Goal: Navigation & Orientation: Understand site structure

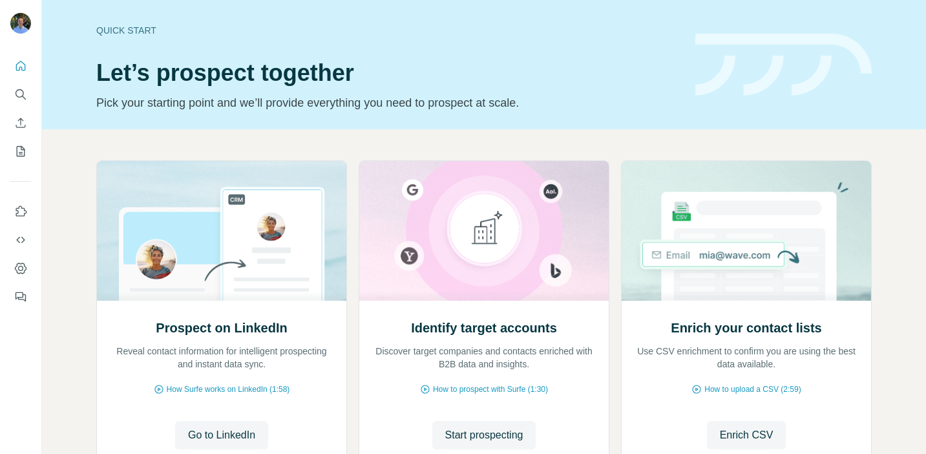
scroll to position [61, 0]
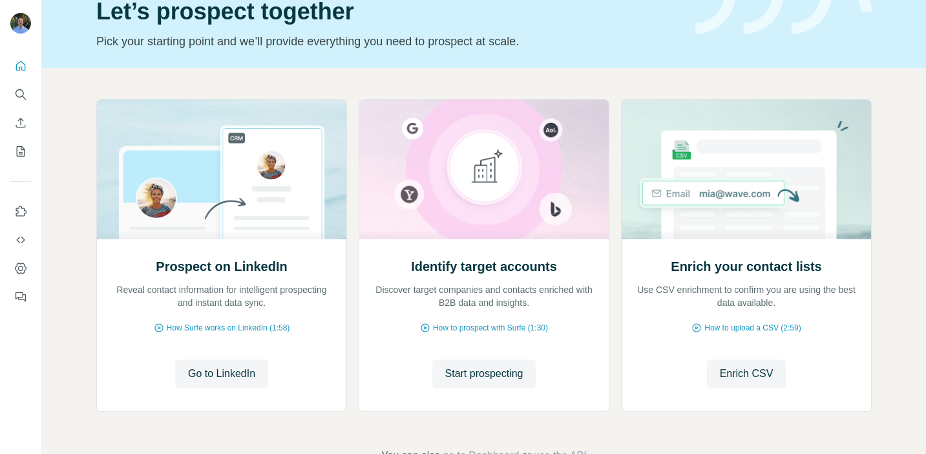
click at [662, 68] on div "Prospect on LinkedIn Reveal contact information for intelligent prospecting and…" at bounding box center [484, 281] width 884 height 427
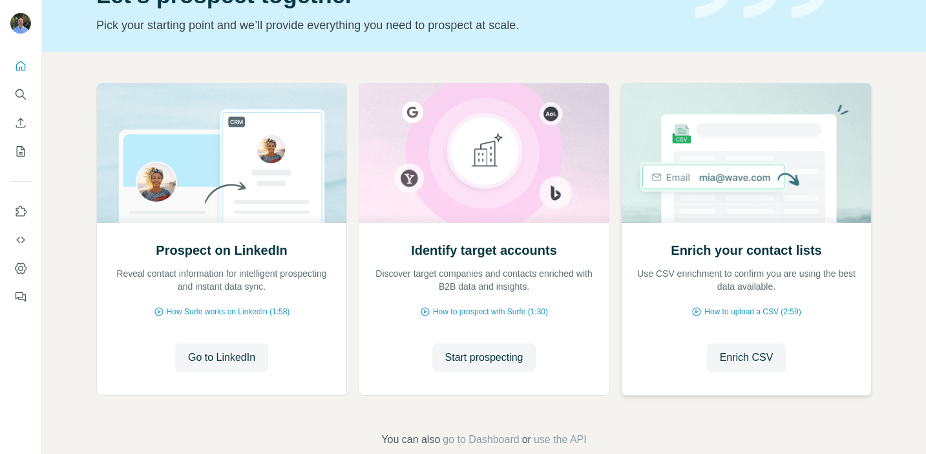
scroll to position [78, 0]
click at [745, 357] on span "Enrich CSV" at bounding box center [747, 357] width 54 height 16
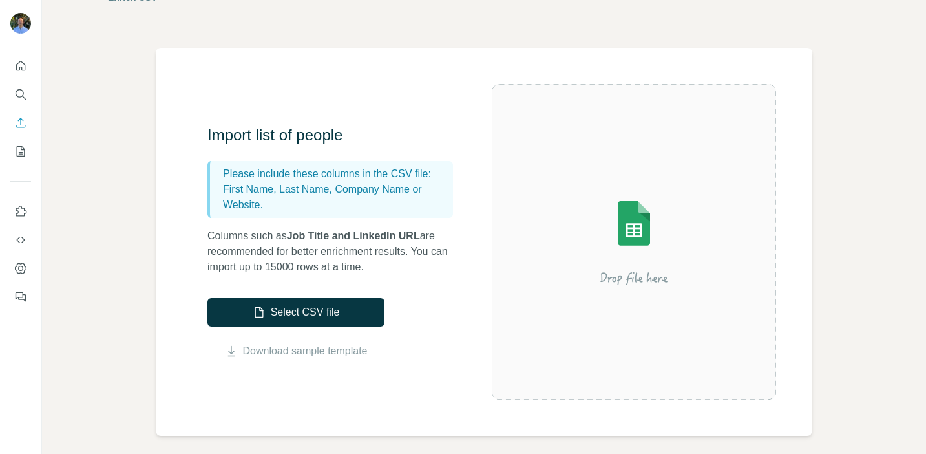
scroll to position [59, 0]
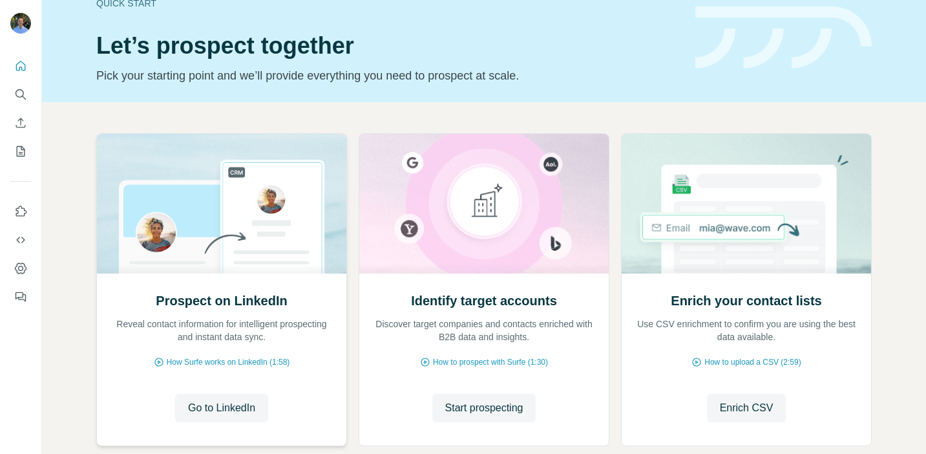
scroll to position [5, 0]
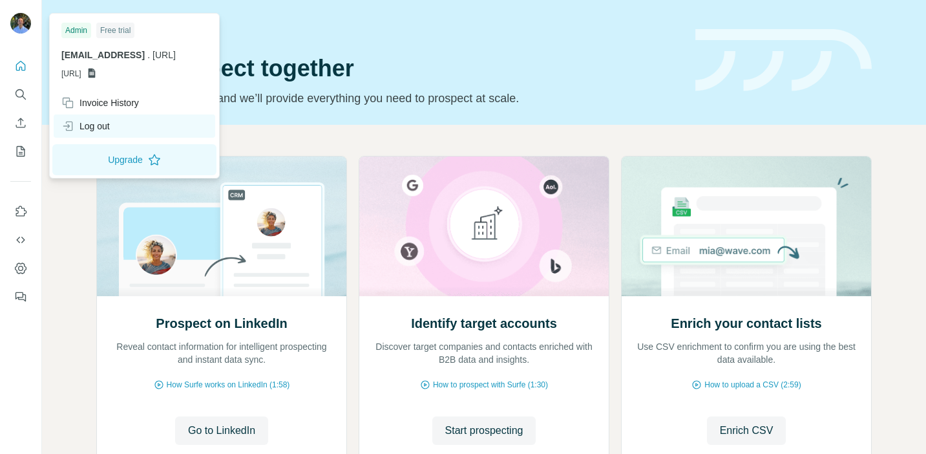
click at [93, 131] on div "Log out" at bounding box center [85, 126] width 48 height 13
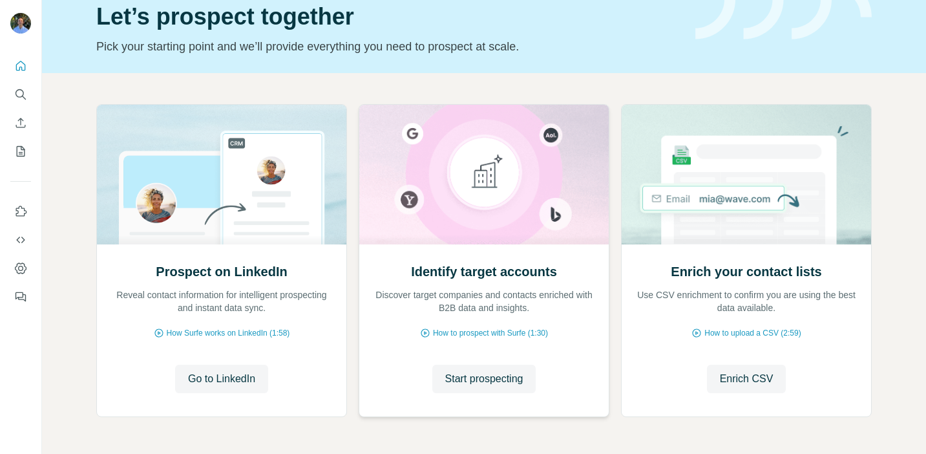
scroll to position [56, 0]
click at [24, 100] on icon "Search" at bounding box center [20, 94] width 13 height 13
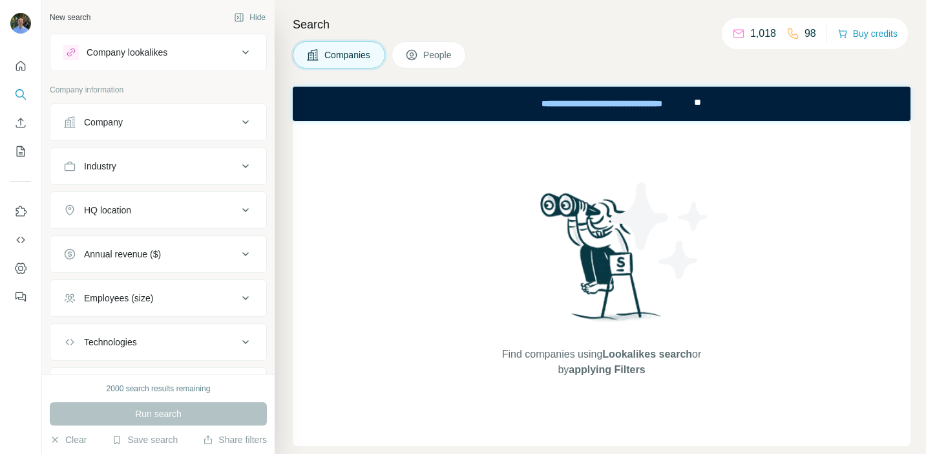
scroll to position [67, 0]
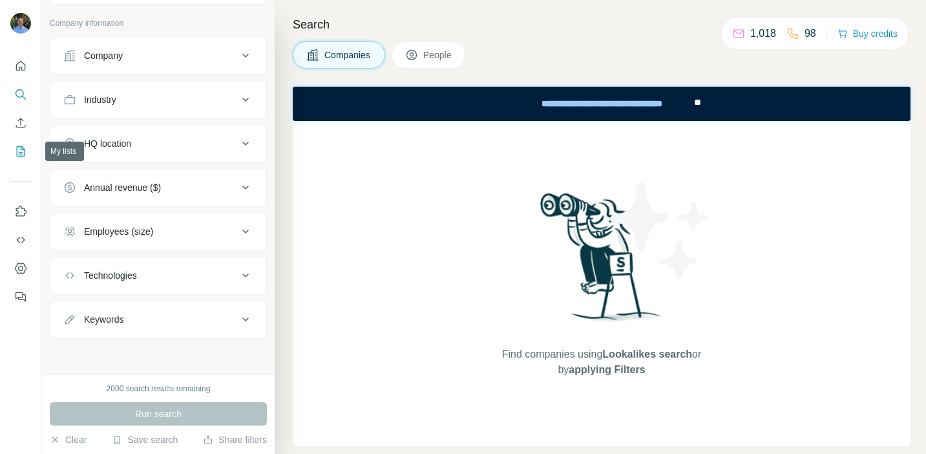
click at [21, 153] on icon "My lists" at bounding box center [22, 150] width 6 height 8
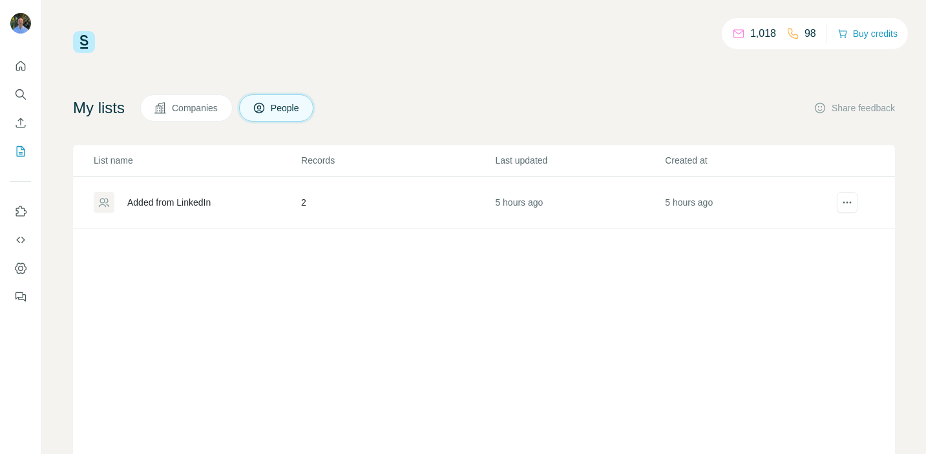
scroll to position [8, 0]
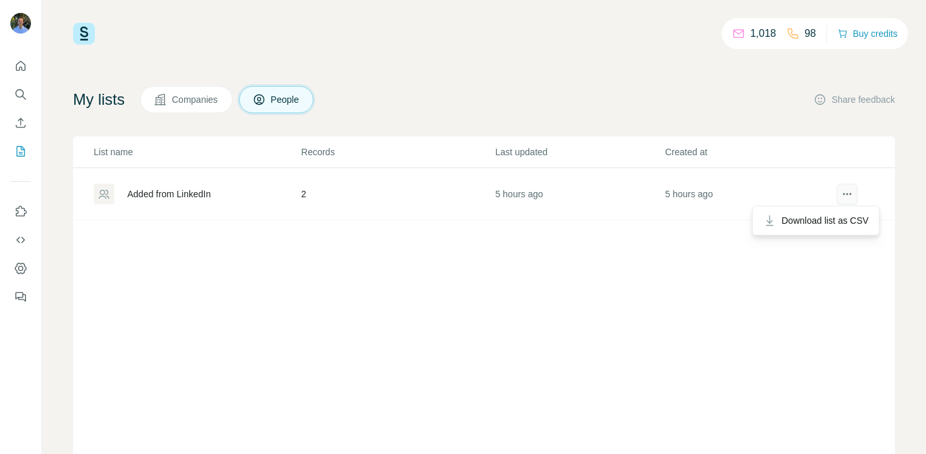
click at [841, 202] on button "actions" at bounding box center [847, 194] width 21 height 21
click at [198, 104] on span "Companies" at bounding box center [195, 99] width 47 height 13
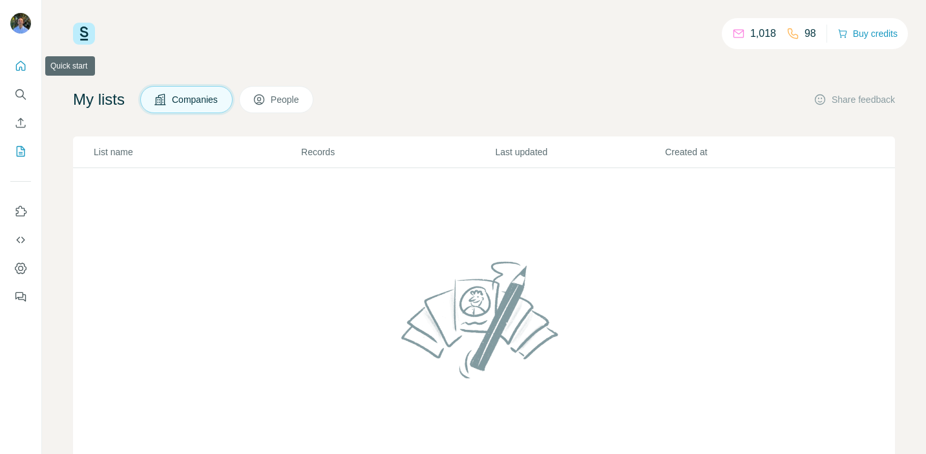
click at [26, 66] on icon "Quick start" at bounding box center [20, 65] width 13 height 13
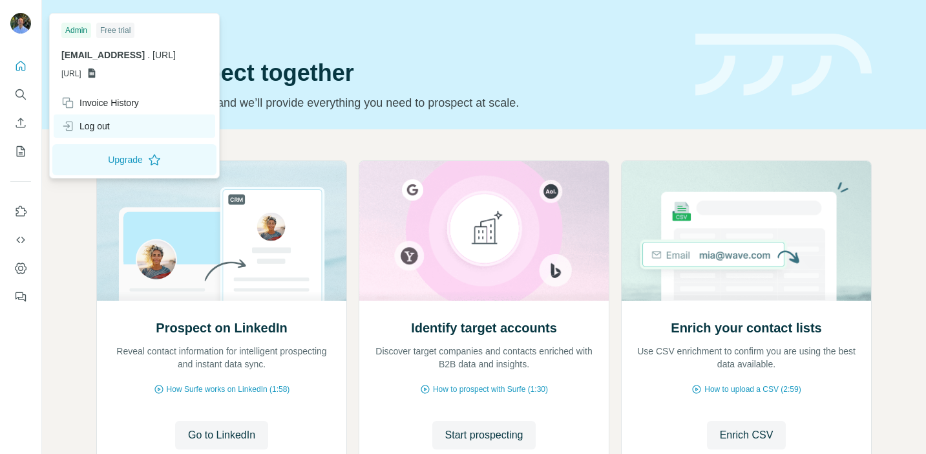
click at [127, 127] on div "Log out" at bounding box center [135, 125] width 162 height 23
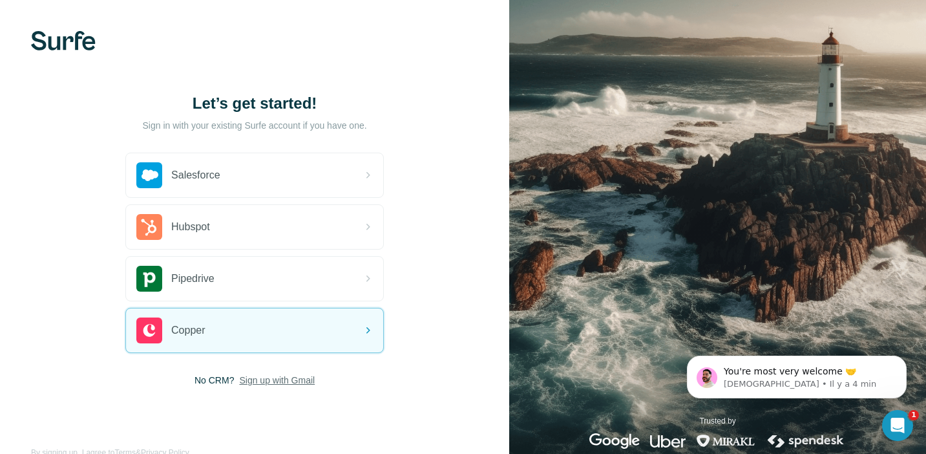
click at [288, 385] on span "Sign up with Gmail" at bounding box center [277, 380] width 76 height 13
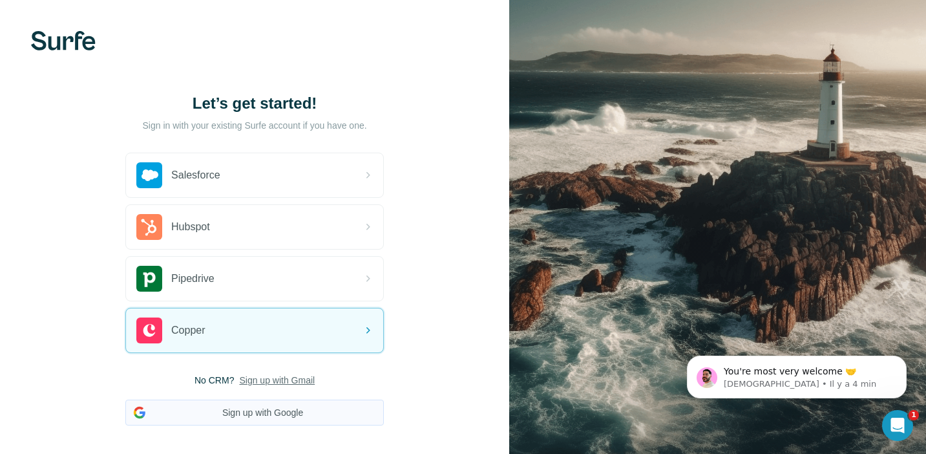
scroll to position [65, 0]
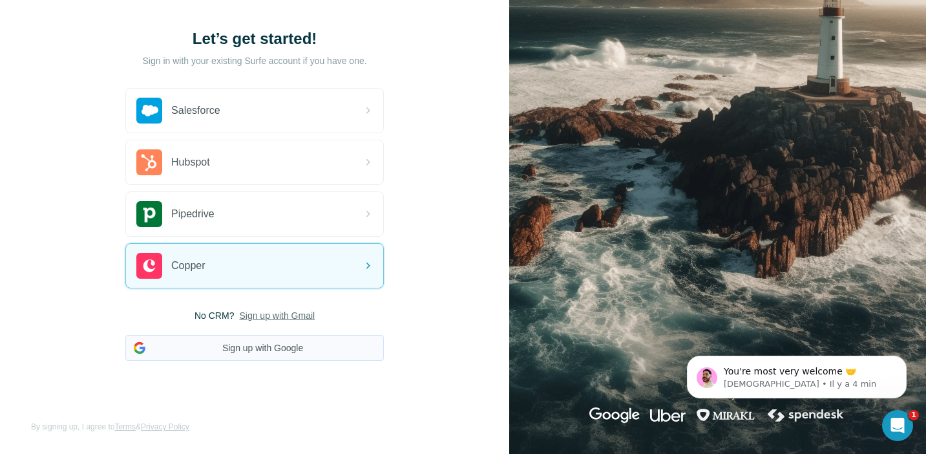
click at [286, 354] on button "Sign up with Google" at bounding box center [254, 348] width 259 height 26
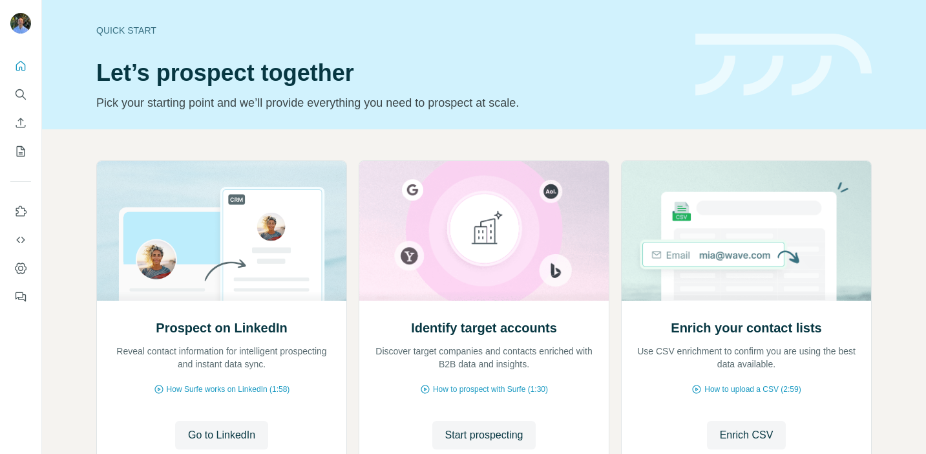
scroll to position [60, 0]
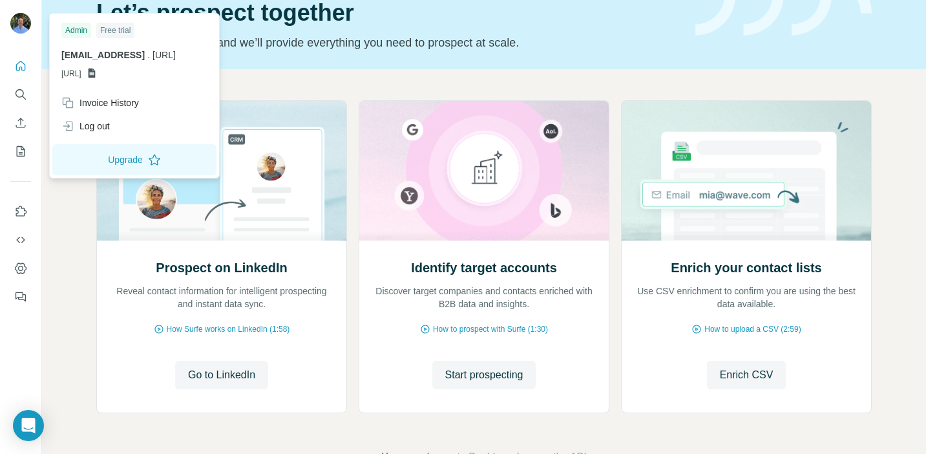
click at [81, 70] on span "[URL]" at bounding box center [71, 74] width 20 height 12
click at [81, 76] on span "[URL]" at bounding box center [71, 74] width 20 height 12
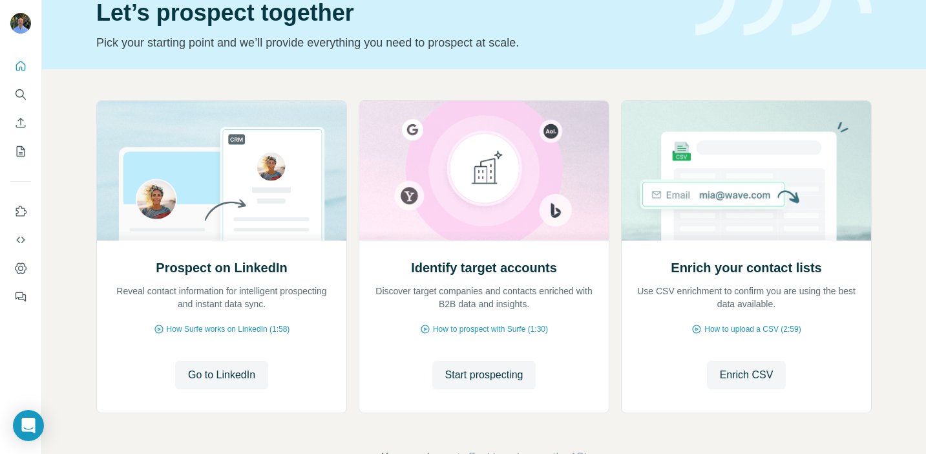
click at [258, 67] on div "Quick start Let’s prospect together Pick your starting point and we’ll provide …" at bounding box center [484, 4] width 884 height 129
